Goal: Navigation & Orientation: Find specific page/section

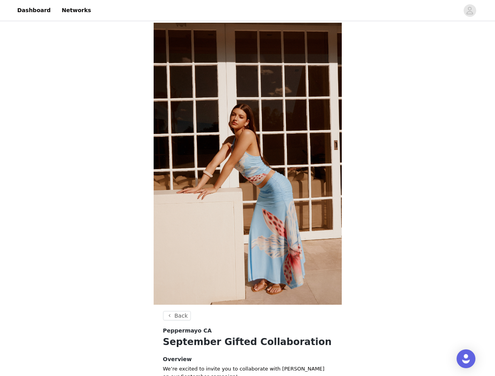
click at [247, 188] on img at bounding box center [248, 164] width 188 height 282
click at [247, 11] on div at bounding box center [277, 11] width 363 height 18
click at [470, 11] on icon "avatar" at bounding box center [469, 10] width 7 height 13
click at [176, 316] on body "Dashboard Networks Back Peppermayo CA September Gifted Collaboration Overview W…" at bounding box center [247, 188] width 495 height 376
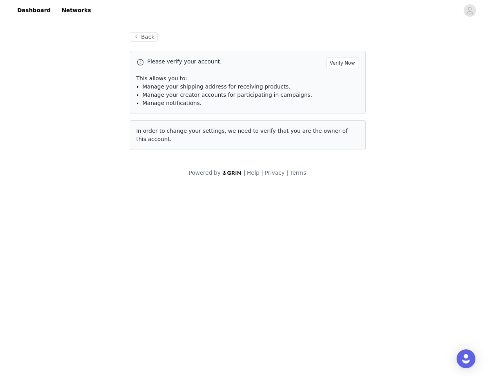
click at [466, 359] on div "Open Intercom Messenger" at bounding box center [466, 359] width 19 height 19
